Goal: Find specific page/section: Find specific page/section

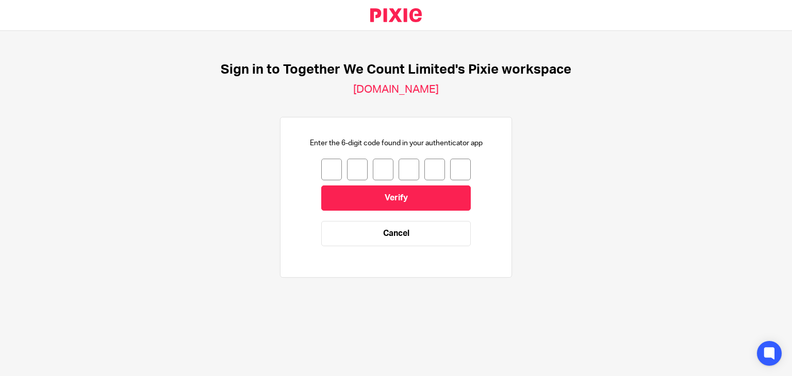
click at [328, 166] on input "number" at bounding box center [331, 170] width 21 height 22
type input "2"
type input "1"
type input "6"
type input "7"
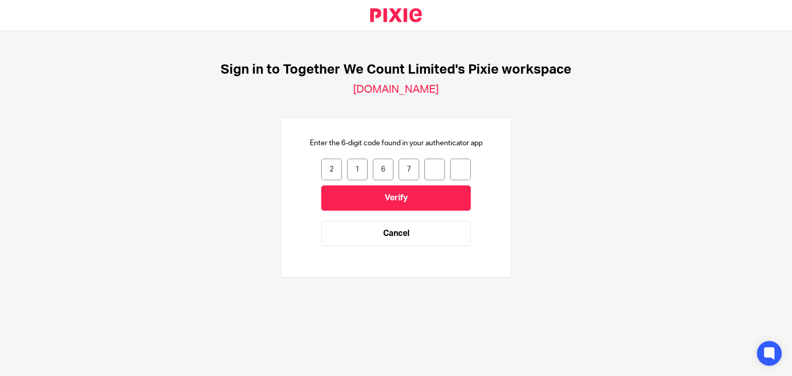
type input "5"
type input "2"
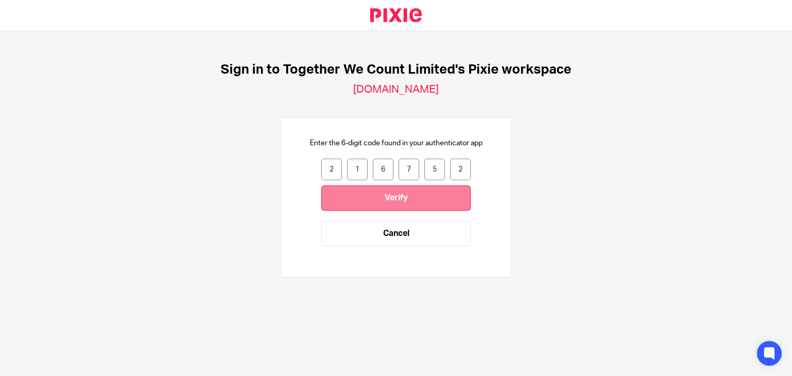
click at [393, 206] on input "Verify" at bounding box center [396, 198] width 150 height 25
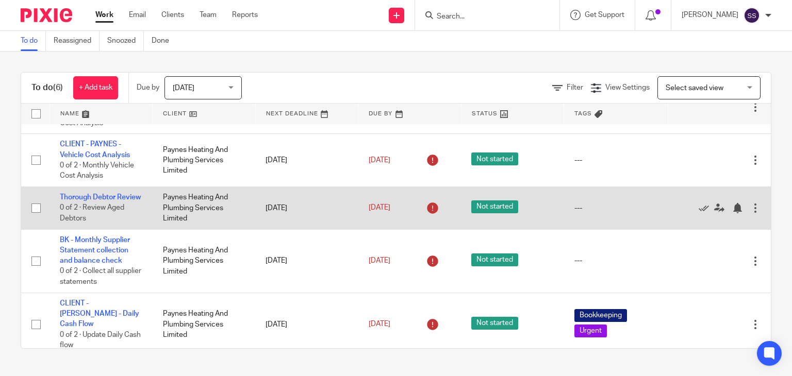
scroll to position [106, 0]
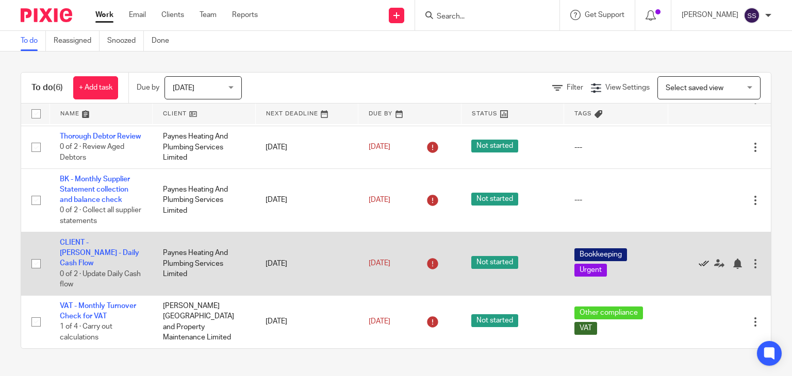
click at [699, 268] on icon at bounding box center [704, 264] width 10 height 10
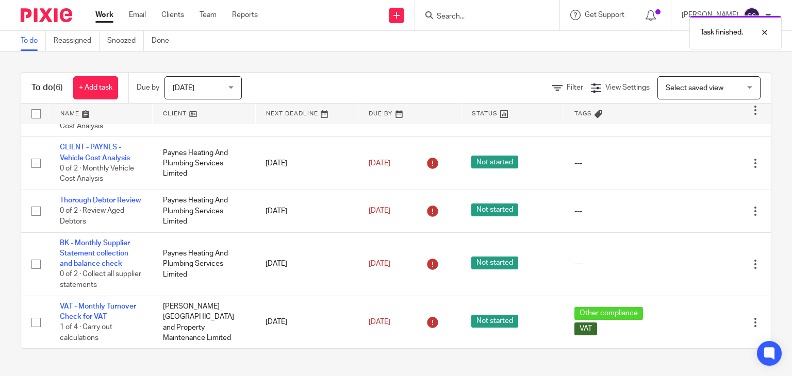
scroll to position [53, 0]
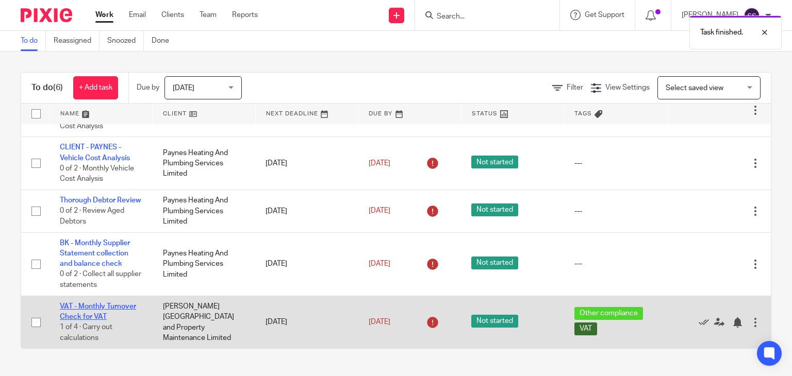
click at [99, 318] on link "VAT - Monthly Turnover Check for VAT" at bounding box center [98, 312] width 76 height 18
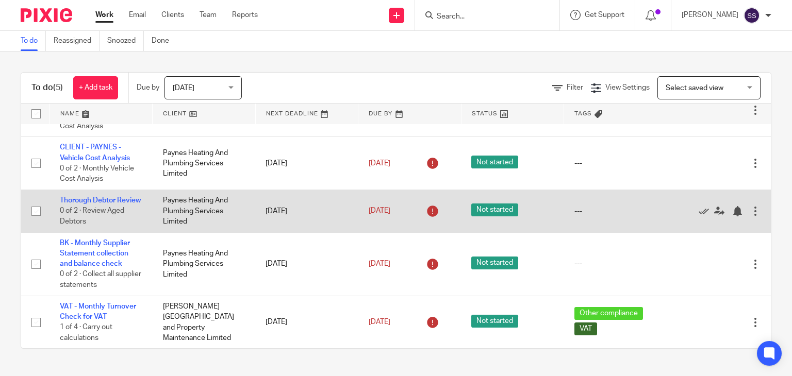
scroll to position [53, 0]
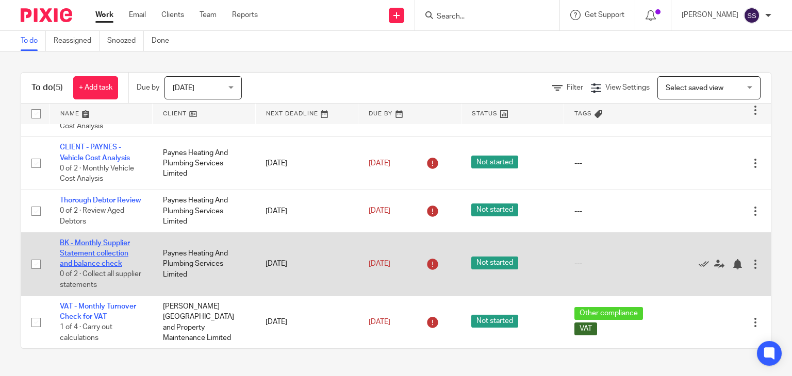
click at [111, 244] on link "BK - Monthly Supplier Statement collection and balance check" at bounding box center [95, 254] width 70 height 28
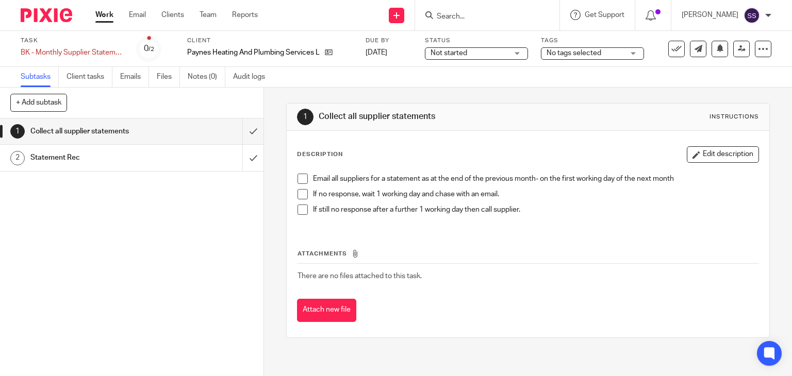
click at [297, 177] on span at bounding box center [302, 179] width 10 height 10
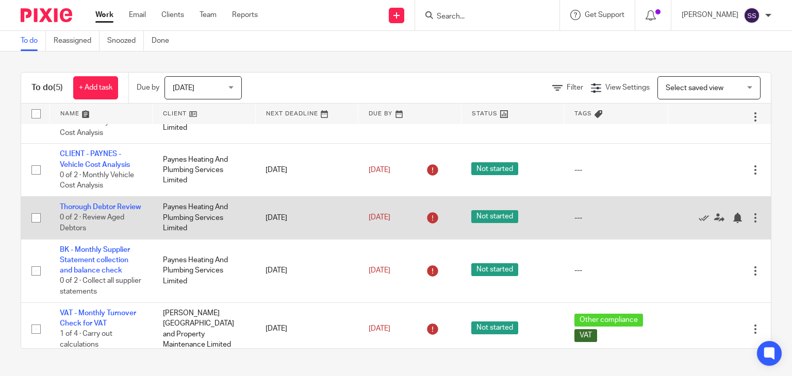
scroll to position [53, 0]
